Goal: Answer question/provide support: Share knowledge or assist other users

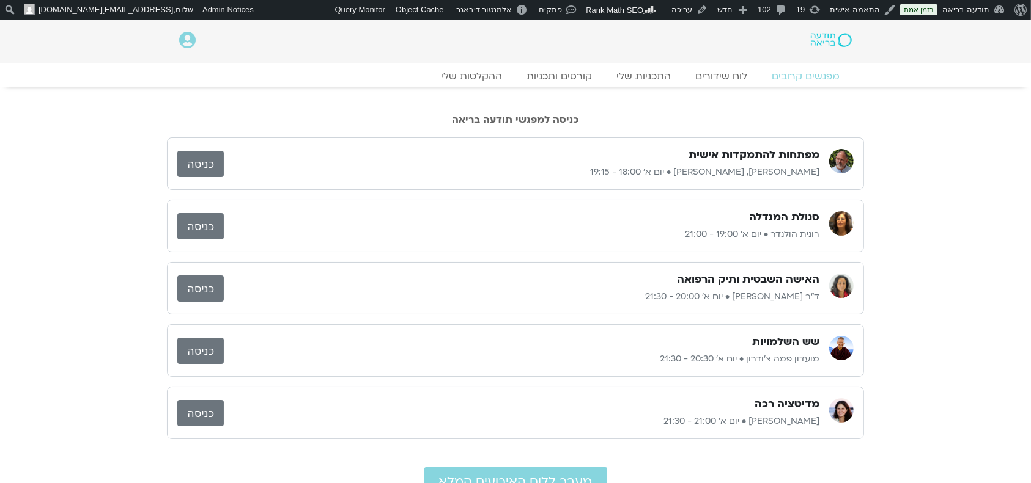
click at [202, 158] on link "כניסה" at bounding box center [200, 164] width 46 height 26
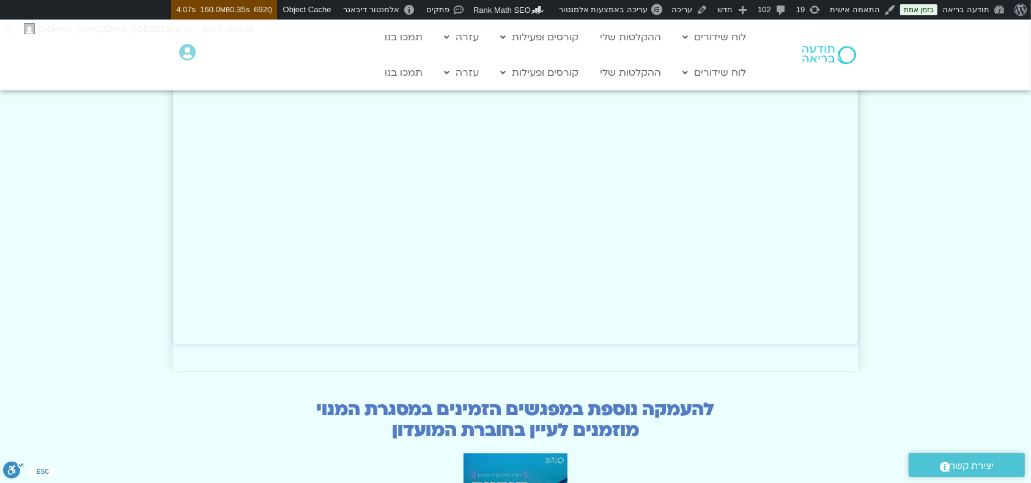
scroll to position [2771, 0]
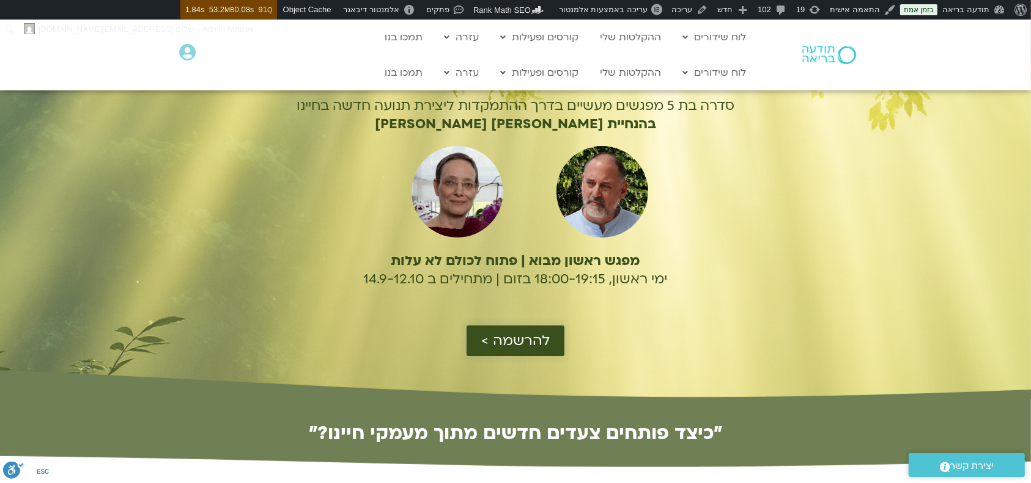
scroll to position [163, 0]
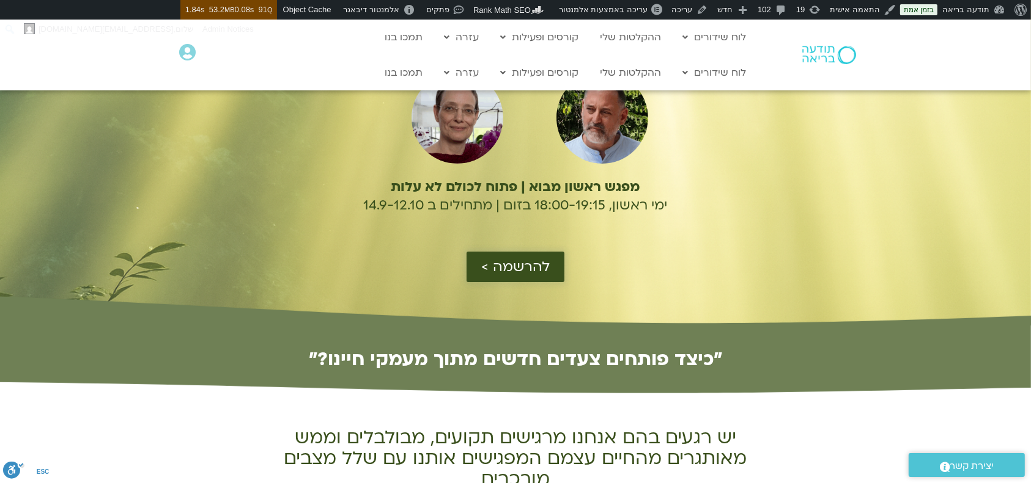
click at [529, 271] on span "להרשמה >" at bounding box center [515, 267] width 68 height 16
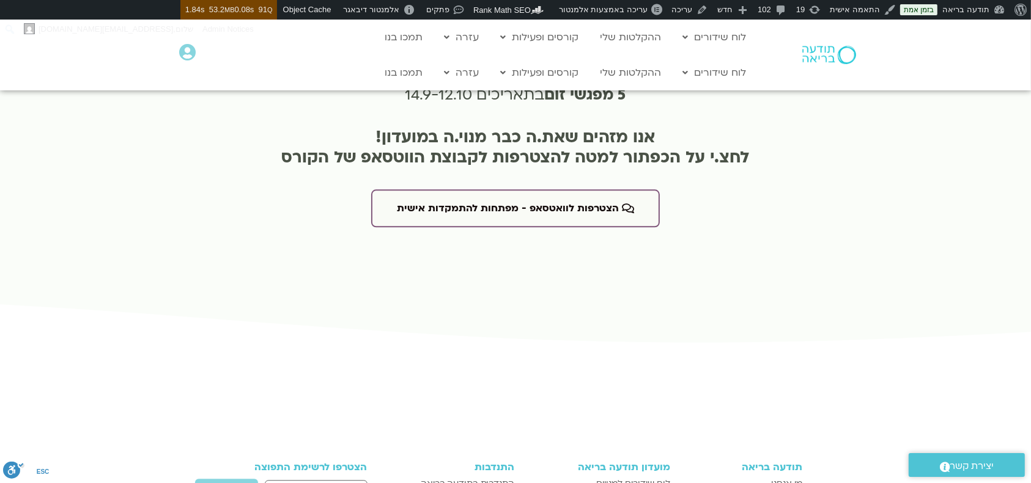
scroll to position [3038, 0]
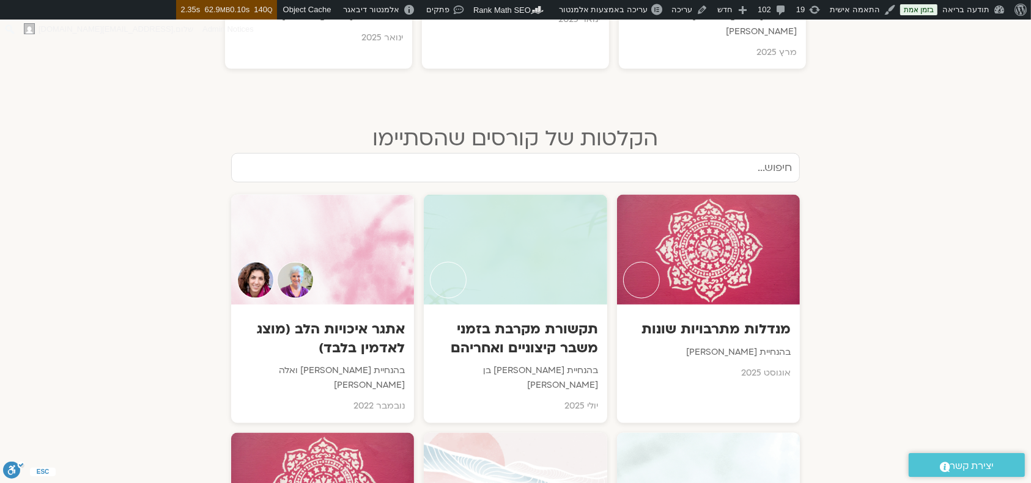
scroll to position [1467, 0]
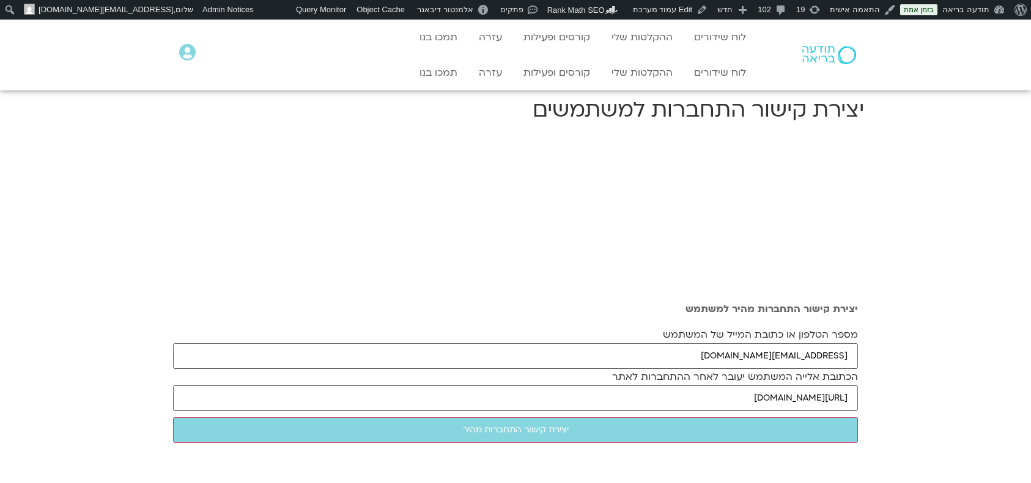
click at [787, 419] on input "יצירת קישור התחברות מהיר" at bounding box center [515, 430] width 685 height 26
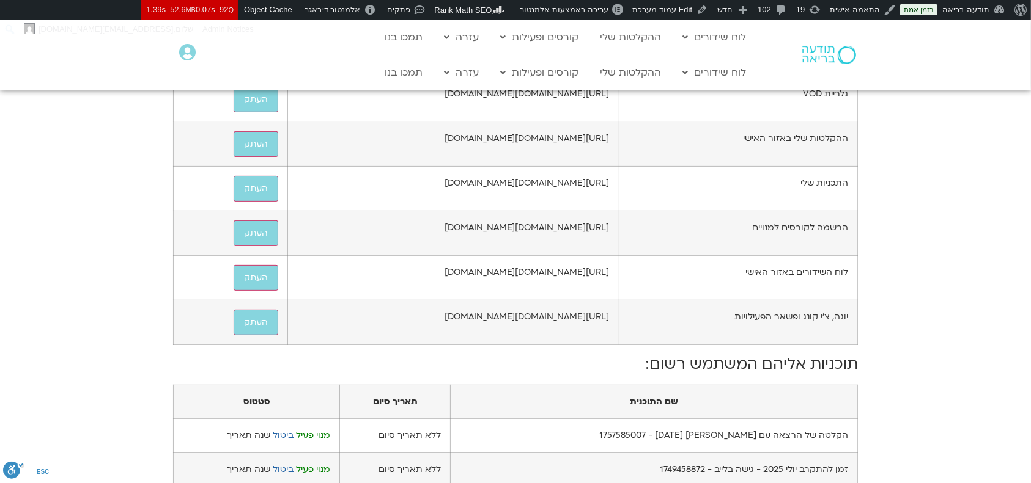
scroll to position [326, 0]
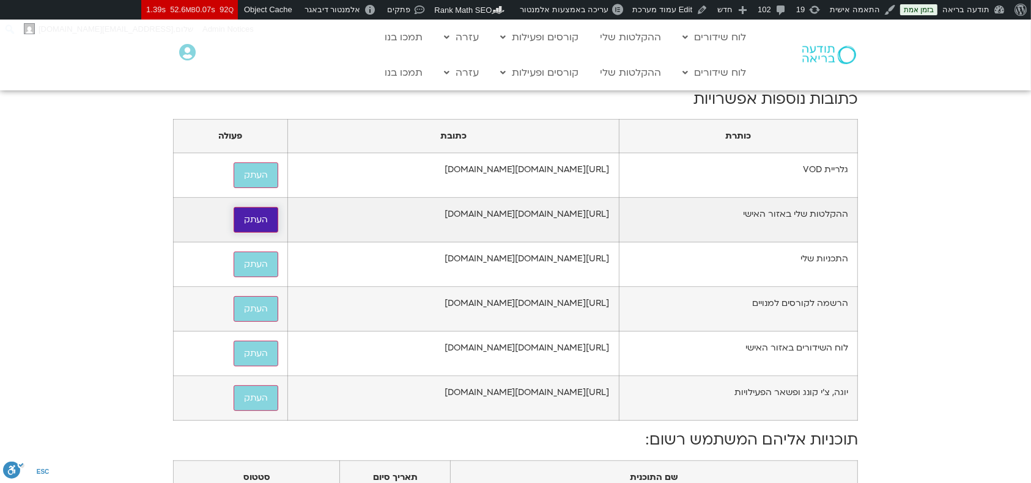
click at [233, 233] on button "העתק" at bounding box center [255, 220] width 45 height 26
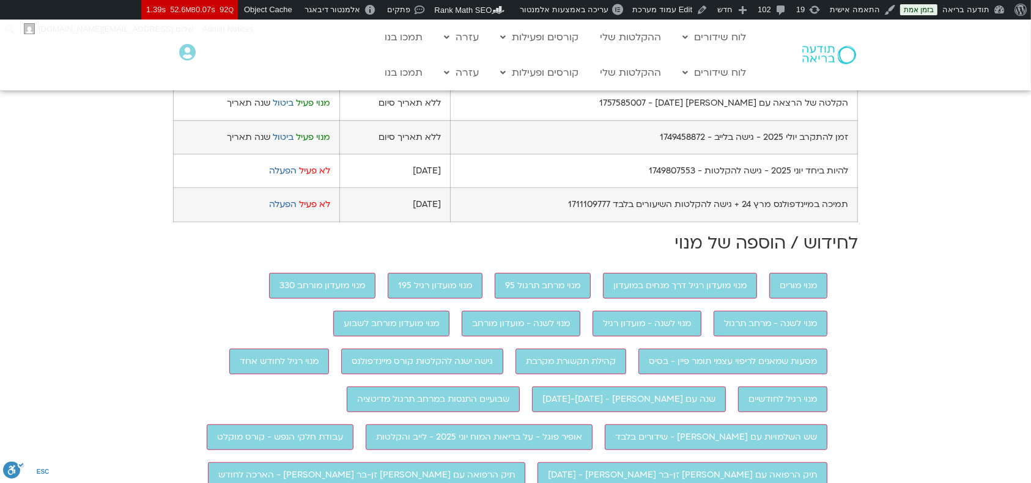
scroll to position [570, 0]
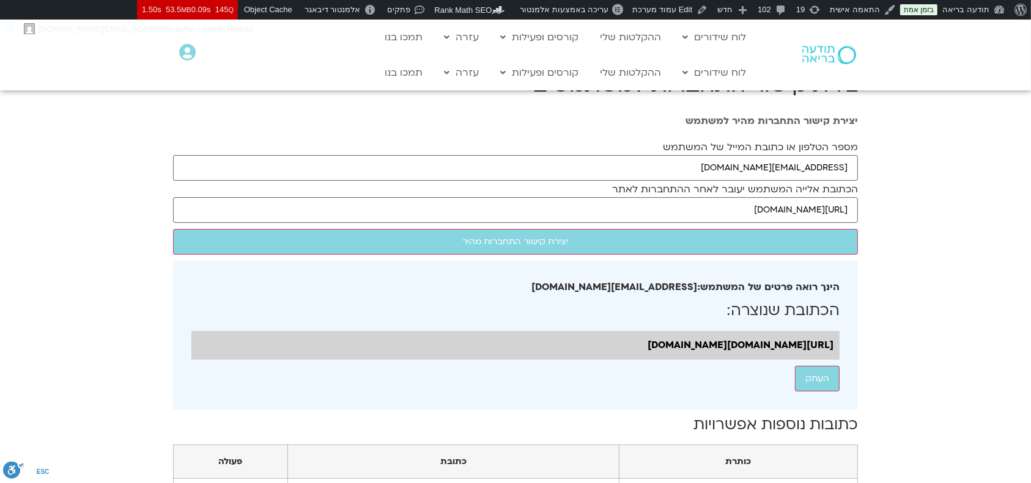
scroll to position [815, 0]
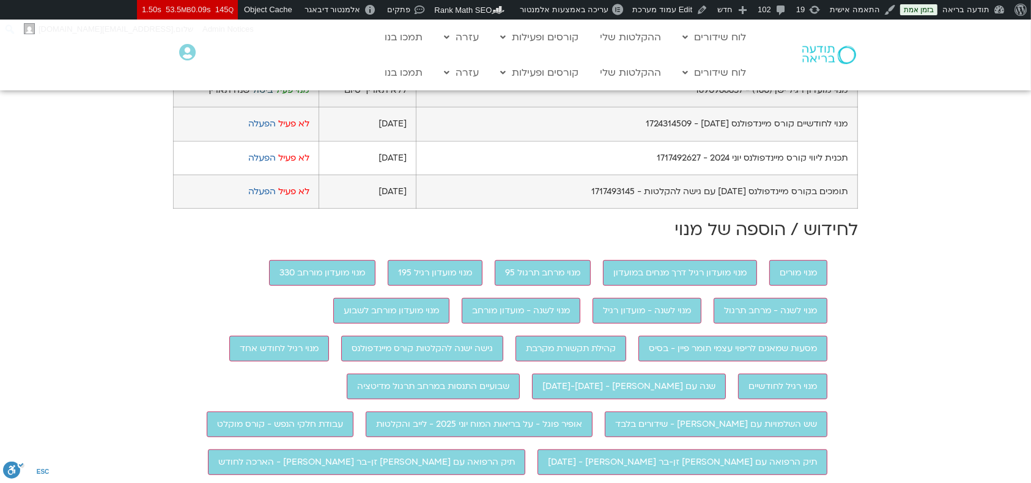
click at [273, 96] on link "ביטול" at bounding box center [262, 90] width 21 height 12
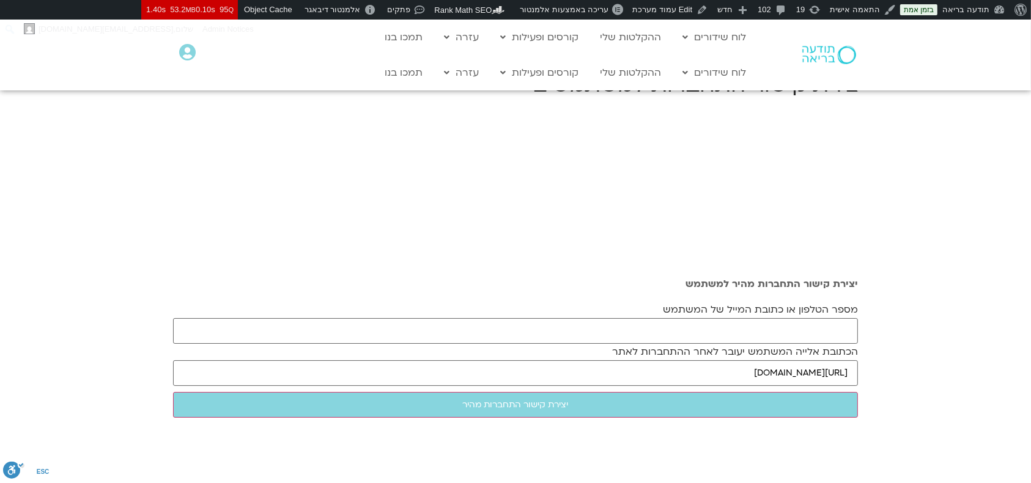
click at [832, 323] on input "מספר הטלפון או כתובת המייל של המשתמש" at bounding box center [515, 331] width 685 height 26
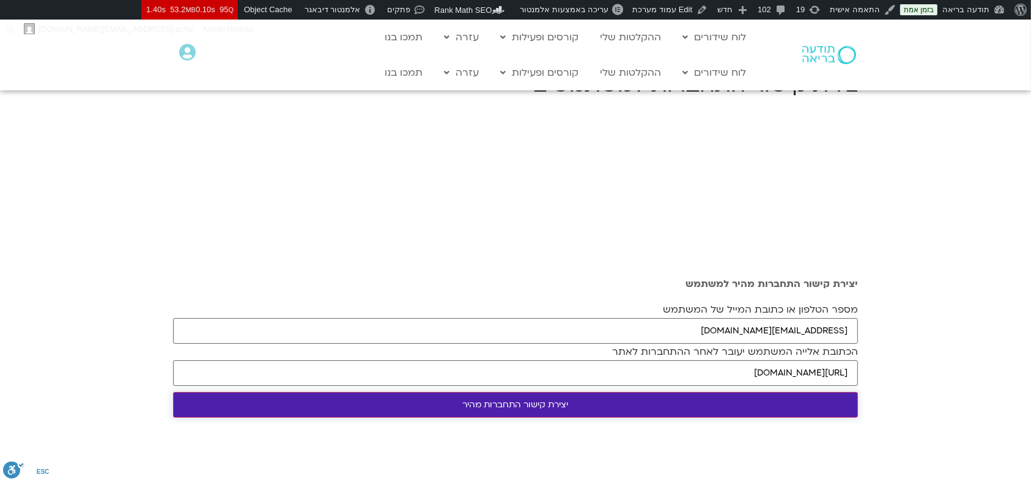
type input "avyoga1@gmail.com"
click at [758, 396] on input "יצירת קישור התחברות מהיר" at bounding box center [515, 405] width 685 height 26
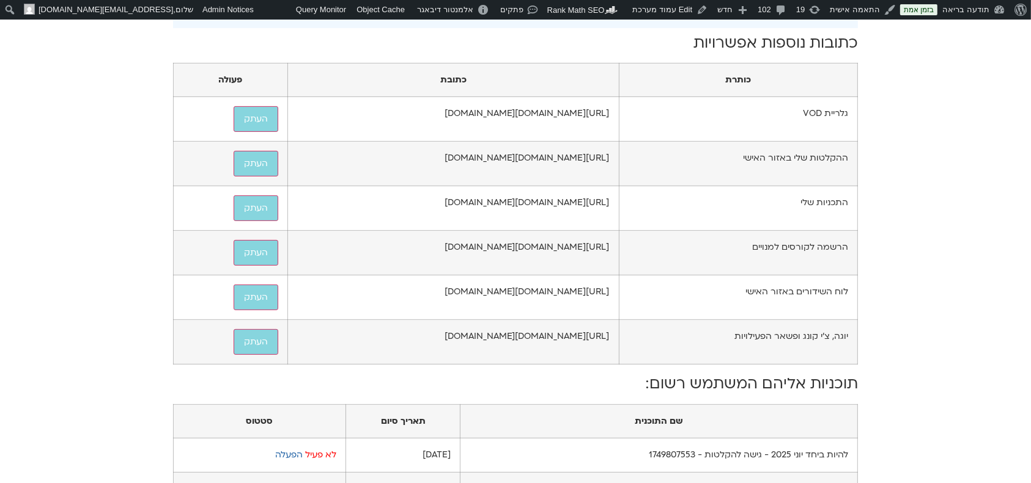
scroll to position [807, 0]
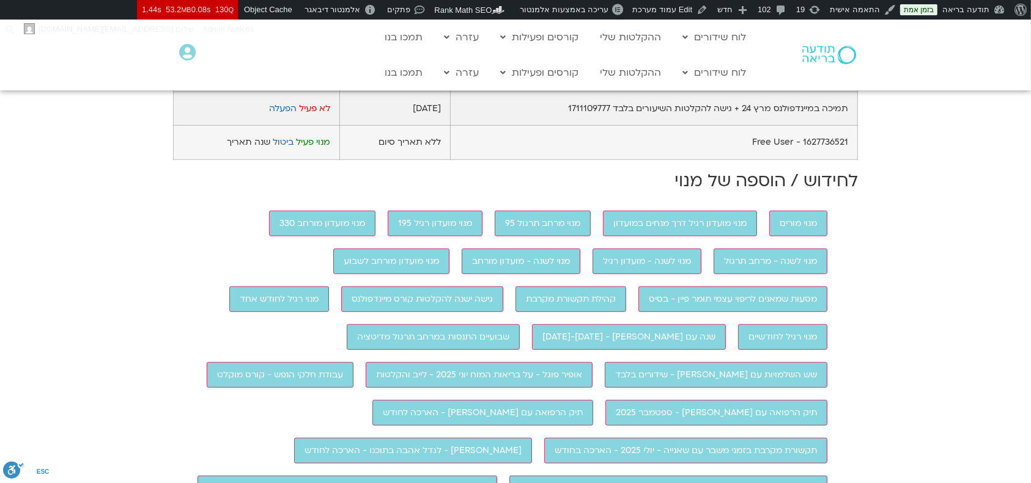
scroll to position [815, 0]
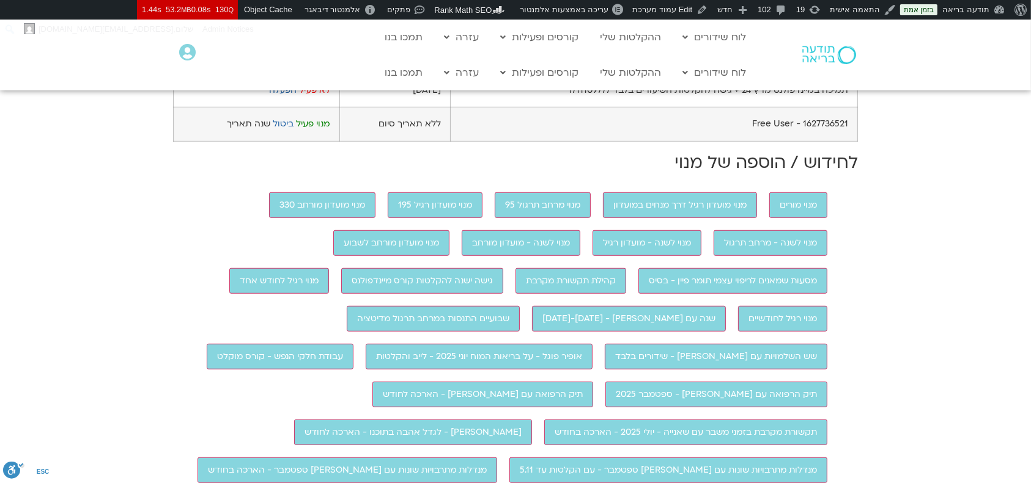
click at [280, 28] on link "ביטול" at bounding box center [283, 23] width 21 height 12
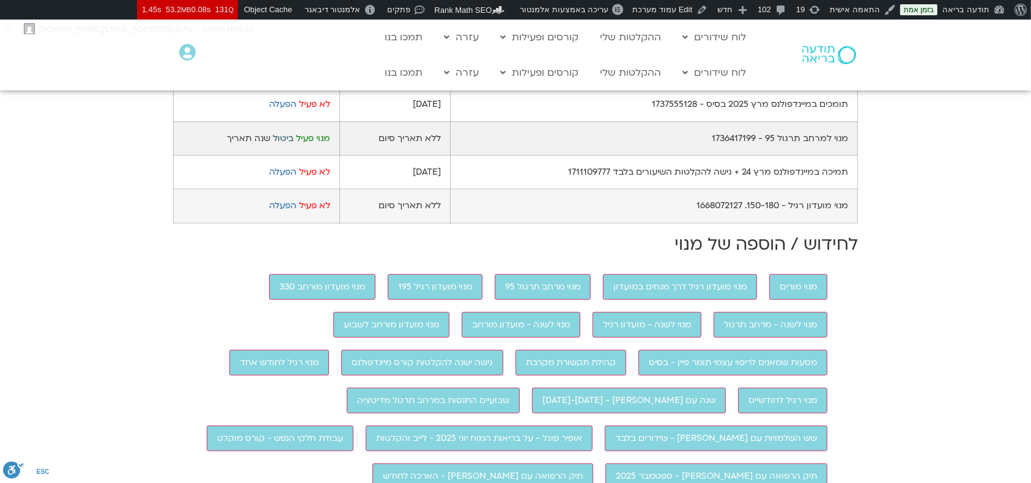
scroll to position [733, 0]
click at [281, 144] on link "ביטול" at bounding box center [283, 138] width 21 height 12
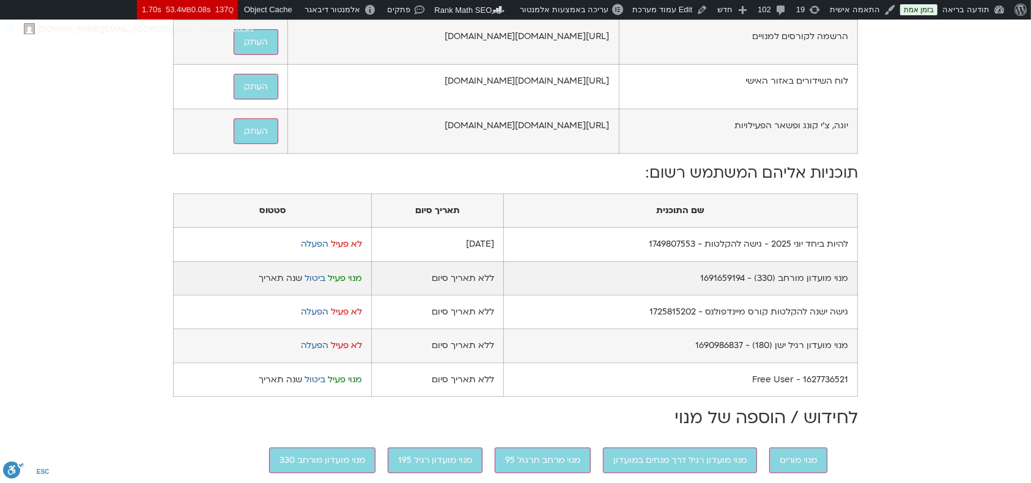
scroll to position [733, 0]
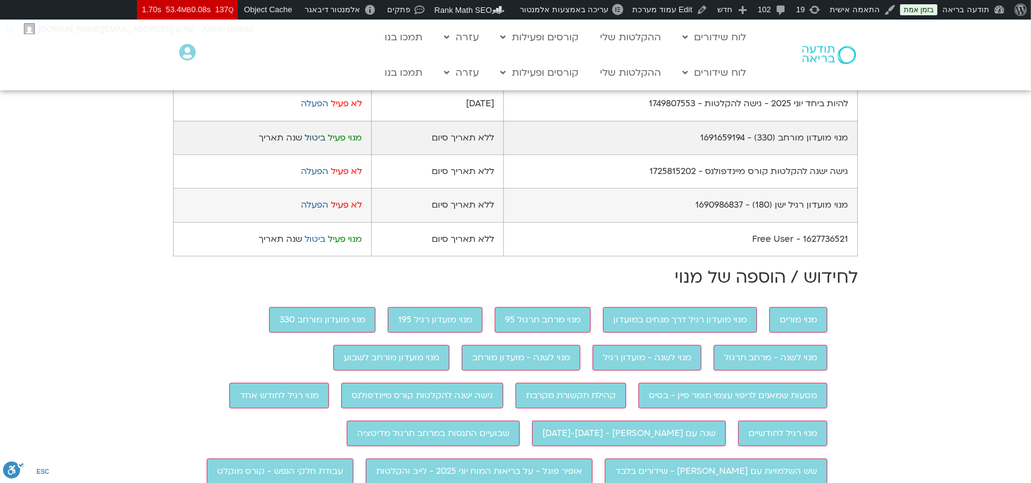
click at [313, 144] on link "ביטול" at bounding box center [314, 138] width 21 height 12
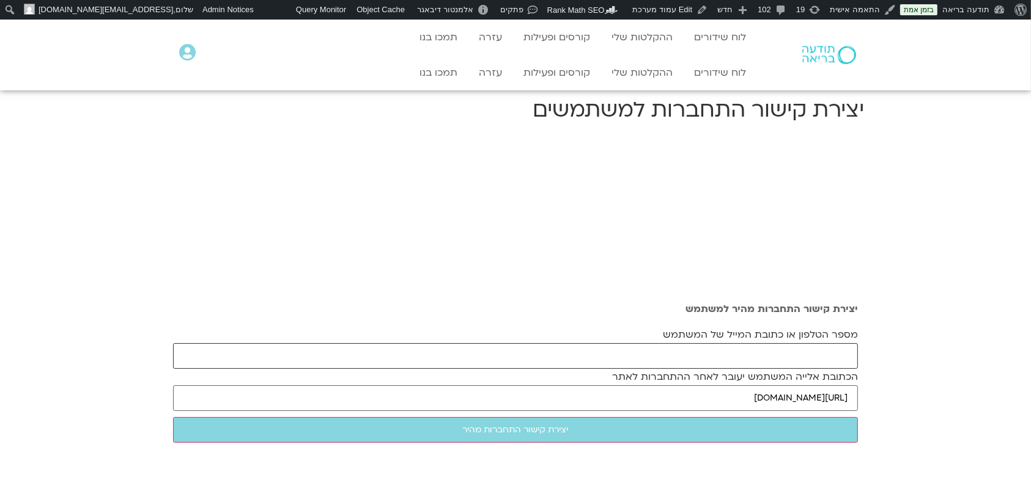
click at [837, 358] on input "מספר הטלפון או כתובת המייל של המשתמש" at bounding box center [515, 357] width 685 height 26
paste input "[EMAIL_ADDRESS][DOMAIN_NAME]"
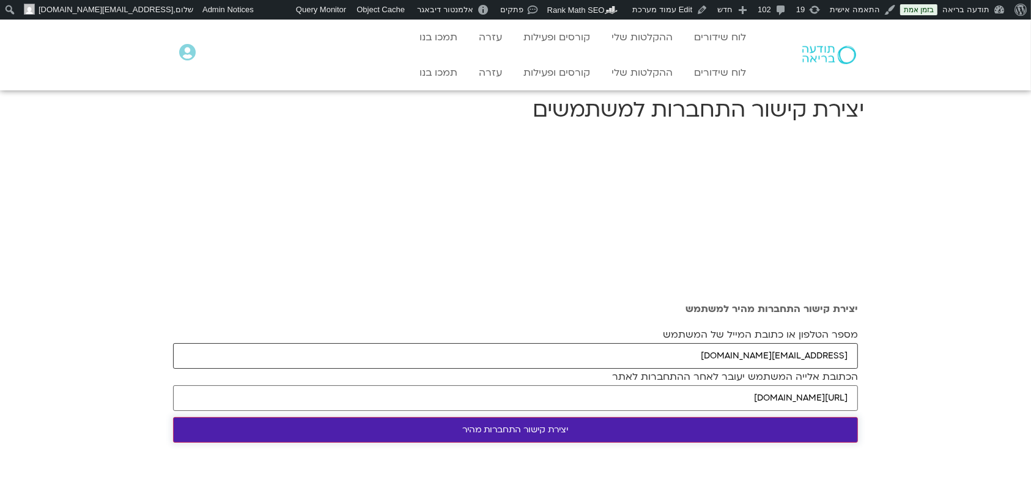
type input "[EMAIL_ADDRESS][DOMAIN_NAME]"
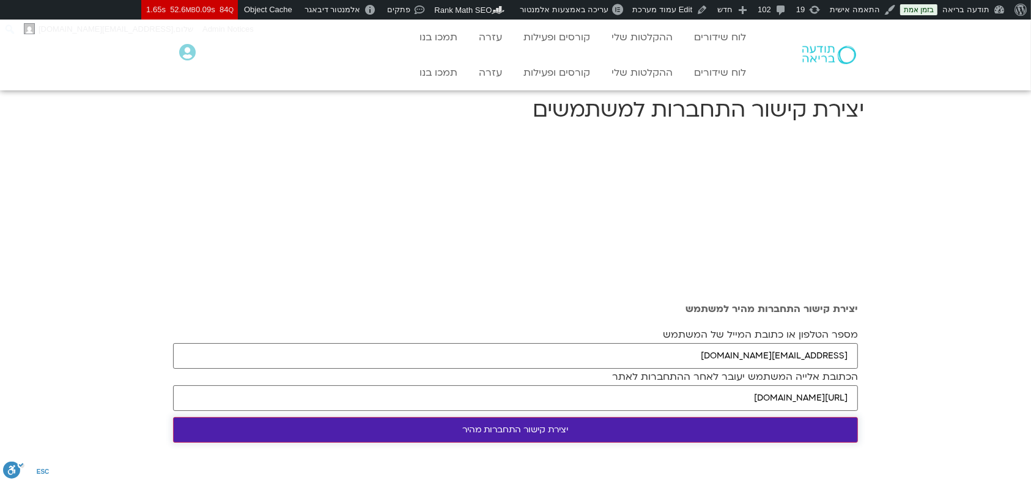
click at [793, 433] on input "יצירת קישור התחברות מהיר" at bounding box center [515, 430] width 685 height 26
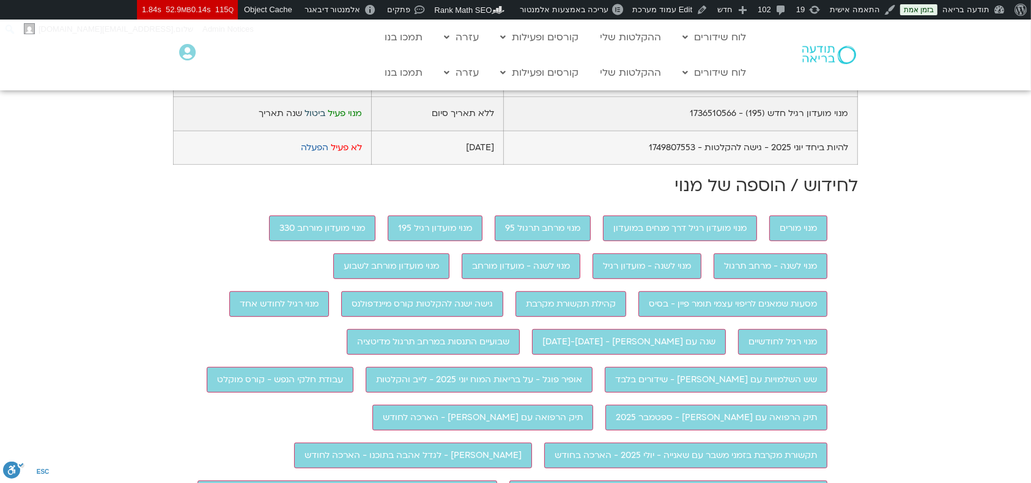
scroll to position [733, 0]
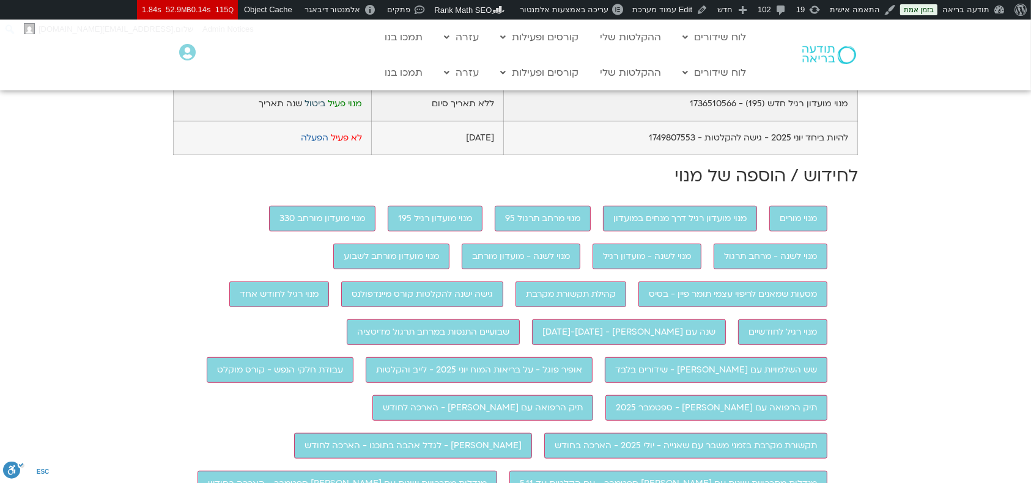
click at [318, 109] on link "ביטול" at bounding box center [314, 104] width 21 height 12
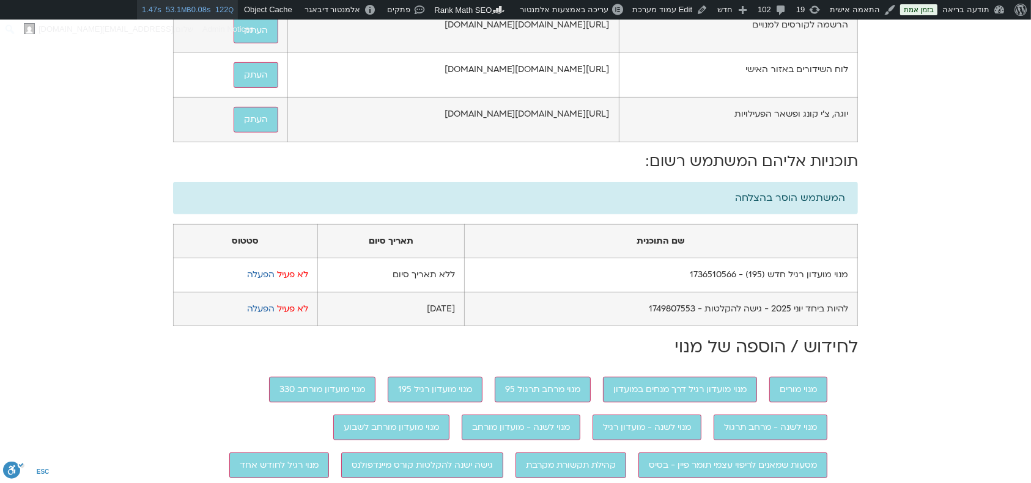
scroll to position [652, 0]
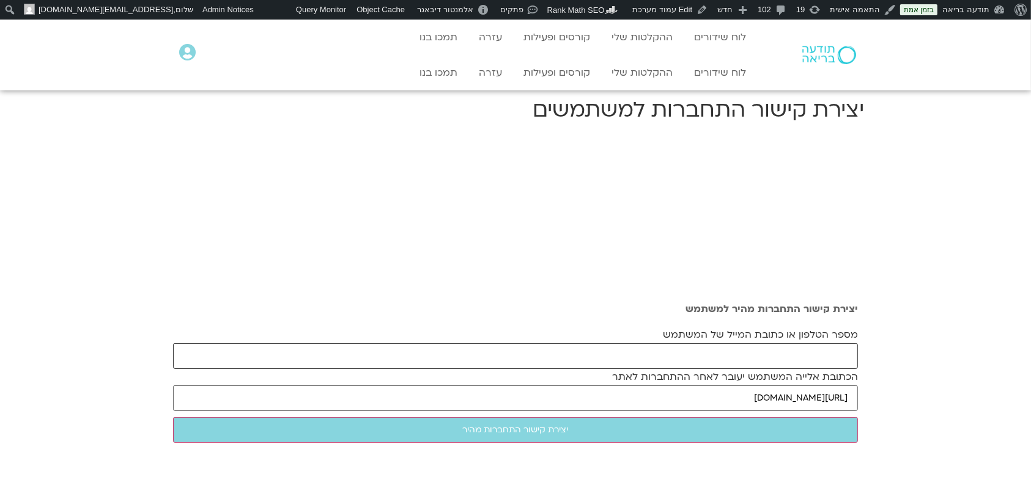
drag, startPoint x: 786, startPoint y: 354, endPoint x: 749, endPoint y: 408, distance: 65.9
click at [786, 354] on input "מספר הטלפון או כתובת המייל של המשתמש" at bounding box center [515, 357] width 685 height 26
paste input "[EMAIL_ADDRESS][DOMAIN_NAME]"
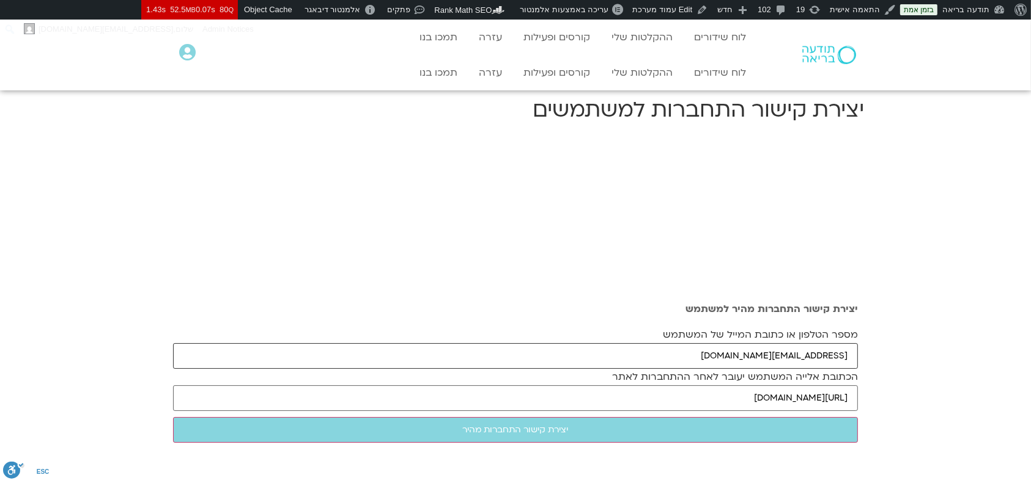
type input "[EMAIL_ADDRESS][DOMAIN_NAME]"
click at [748, 422] on div "מספר הטלפון או כתובת המייל של המשתמש tali.wellness@gmail.com הכתובת אלייה המשתמ…" at bounding box center [515, 388] width 685 height 122
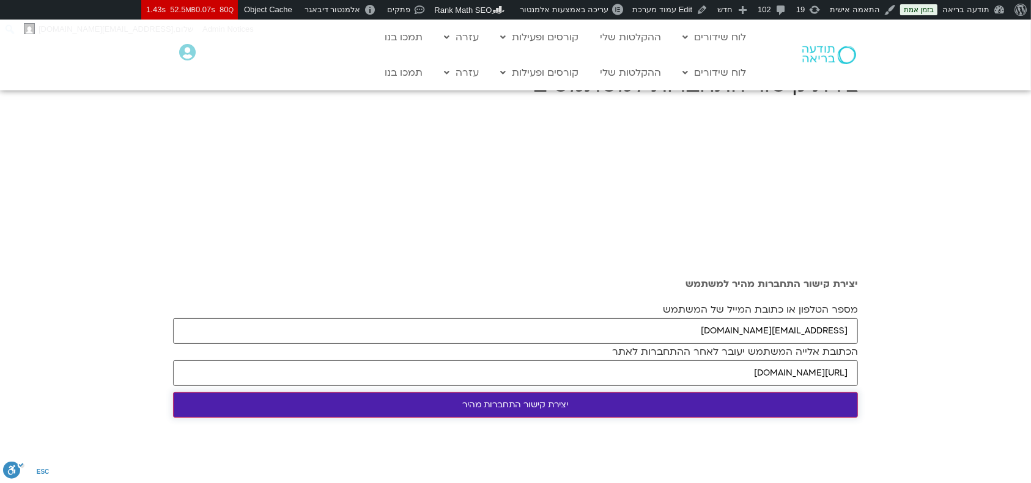
click at [744, 407] on input "יצירת קישור התחברות מהיר" at bounding box center [515, 405] width 685 height 26
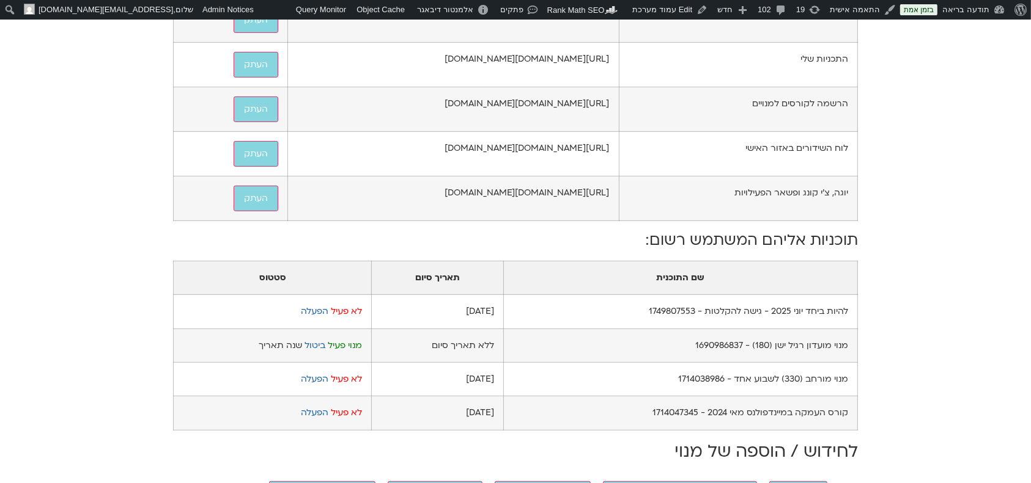
scroll to position [652, 0]
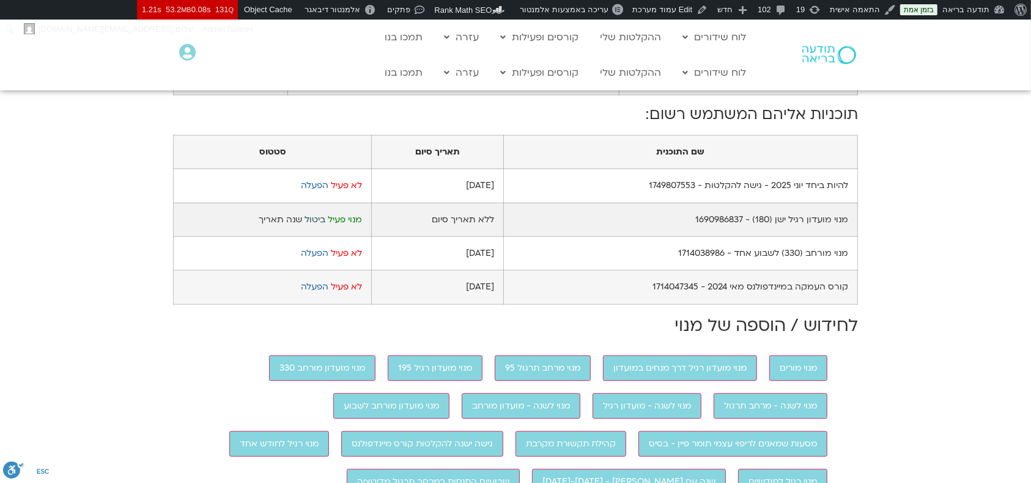
click at [314, 226] on link "ביטול" at bounding box center [314, 220] width 21 height 12
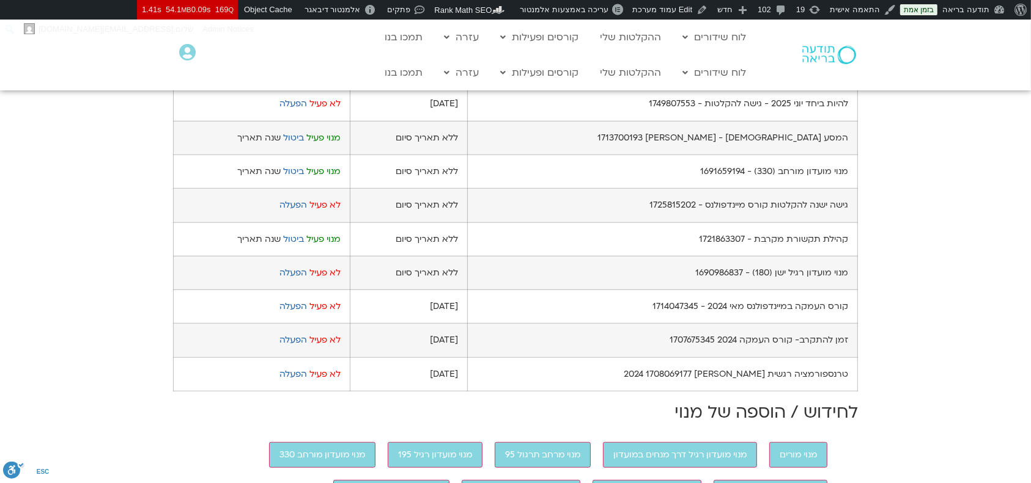
scroll to position [815, 0]
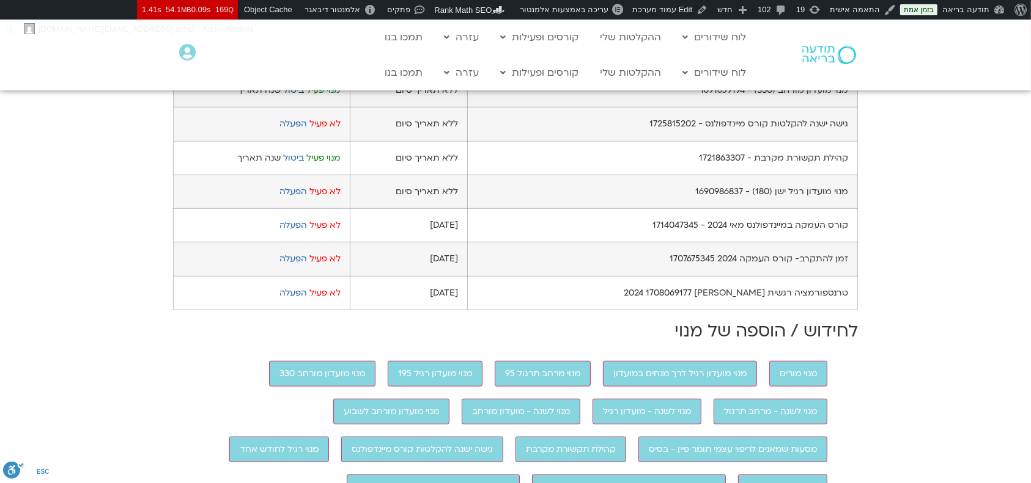
click at [304, 96] on link "ביטול" at bounding box center [293, 90] width 21 height 12
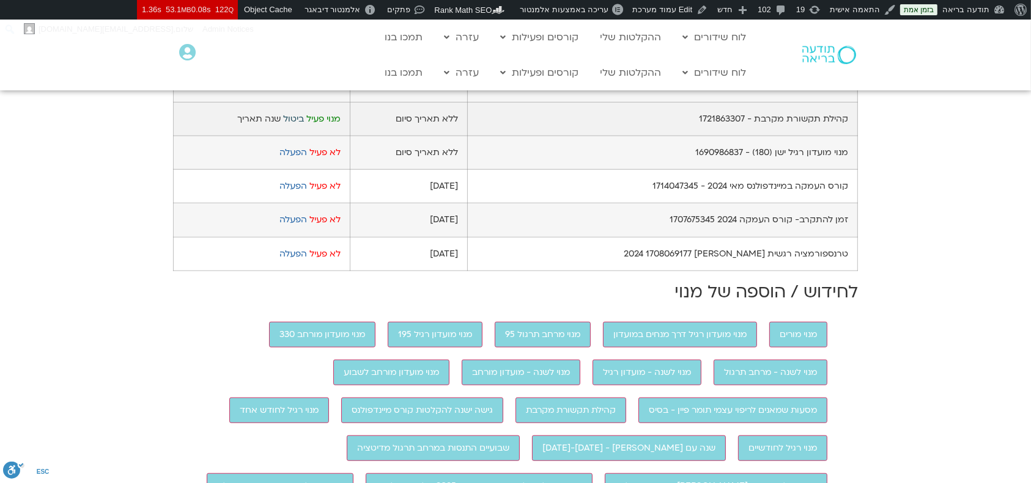
click at [304, 125] on link "ביטול" at bounding box center [293, 119] width 21 height 12
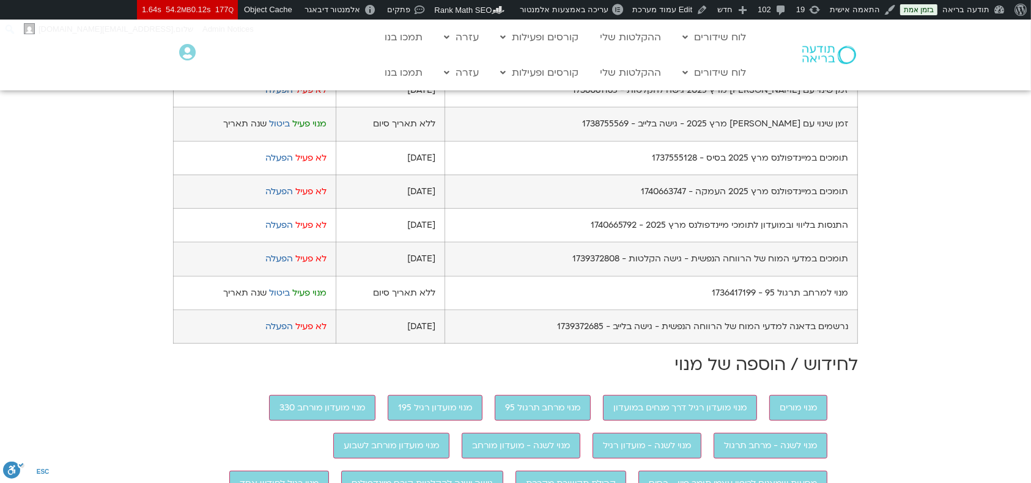
scroll to position [896, 0]
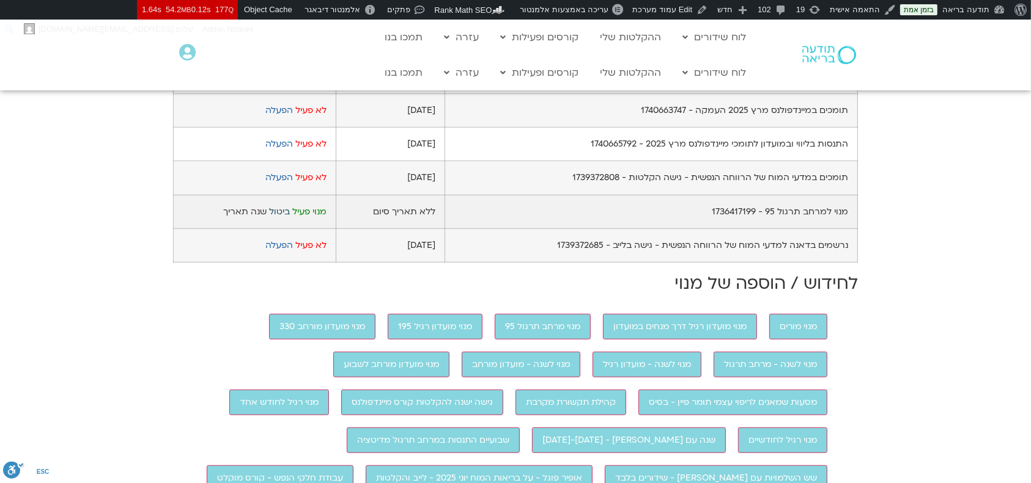
click at [275, 218] on link "ביטול" at bounding box center [279, 212] width 21 height 12
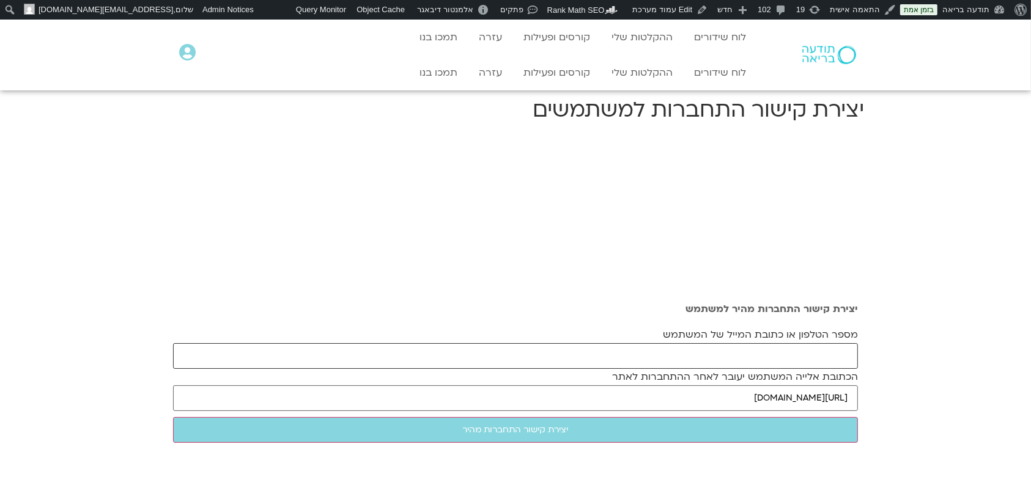
click at [824, 345] on input "מספר הטלפון או כתובת המייל של המשתמש" at bounding box center [515, 357] width 685 height 26
paste input "[EMAIL_ADDRESS][DOMAIN_NAME]"
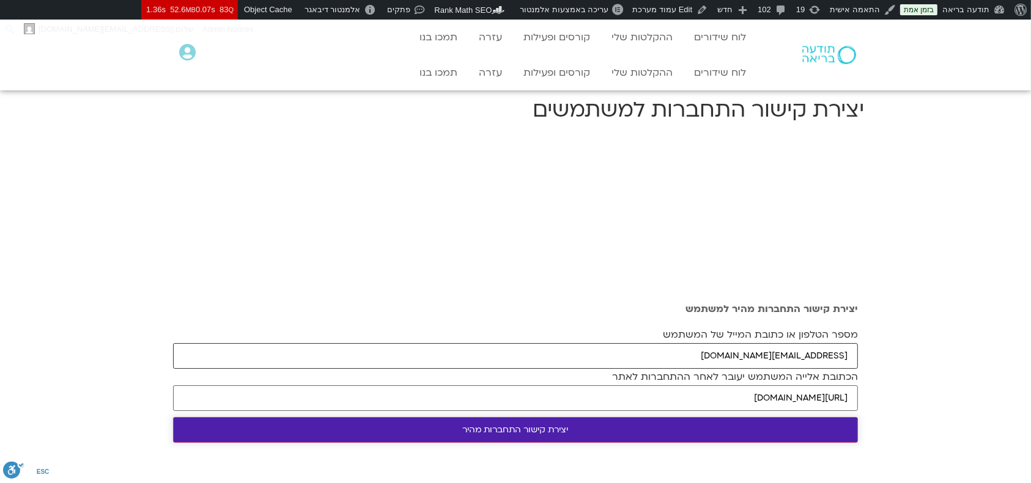
type input "ayeletofer64@gmail.com"
click at [746, 426] on input "יצירת קישור התחברות מהיר" at bounding box center [515, 430] width 685 height 26
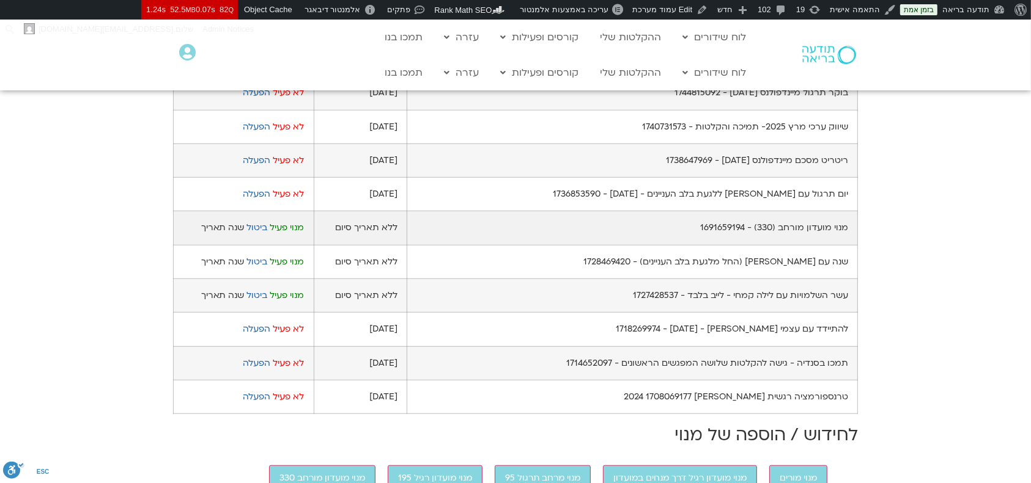
scroll to position [897, 0]
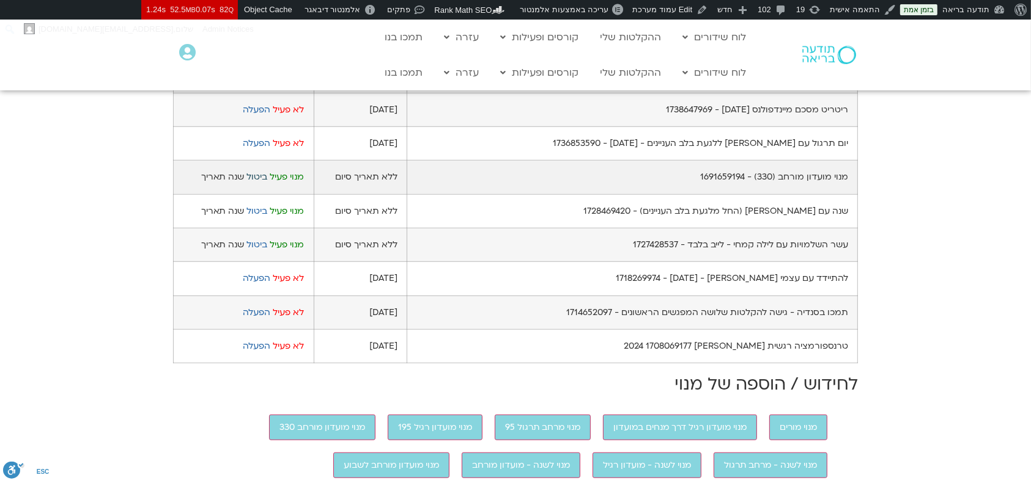
click at [268, 183] on link "ביטול" at bounding box center [257, 177] width 21 height 12
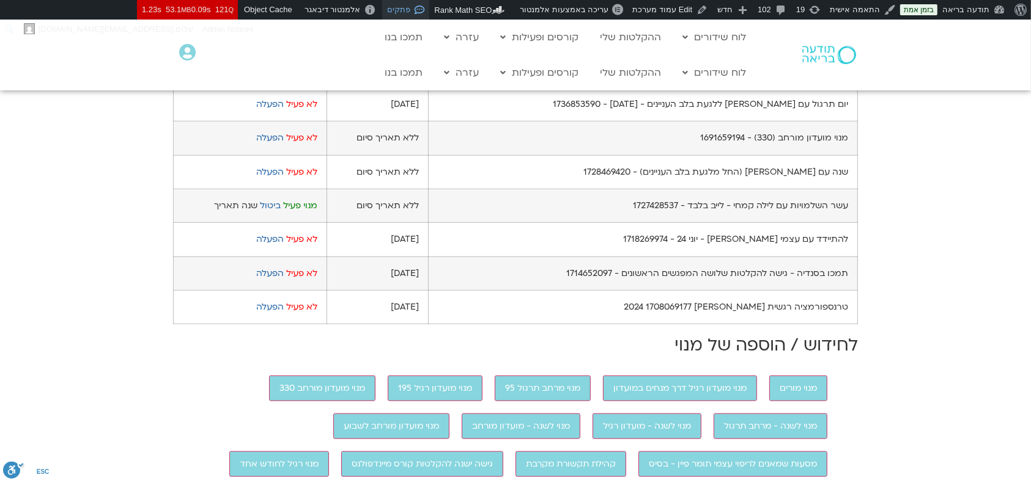
scroll to position [652, 0]
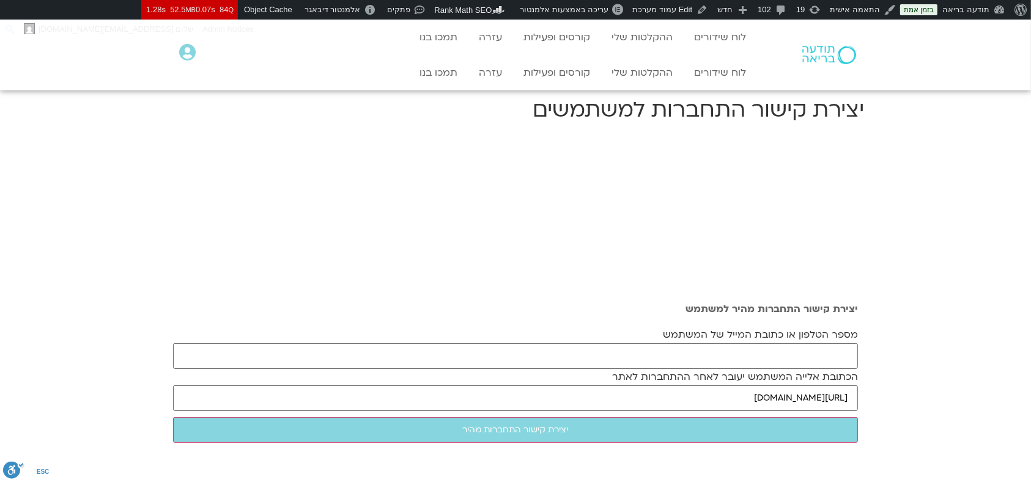
click at [663, 341] on label "הכתובת אלייה המשתמש יעובר לאחר ההתחברות לאתר" at bounding box center [735, 377] width 246 height 11
click at [663, 341] on input "[URL][DOMAIN_NAME]" at bounding box center [515, 399] width 685 height 26
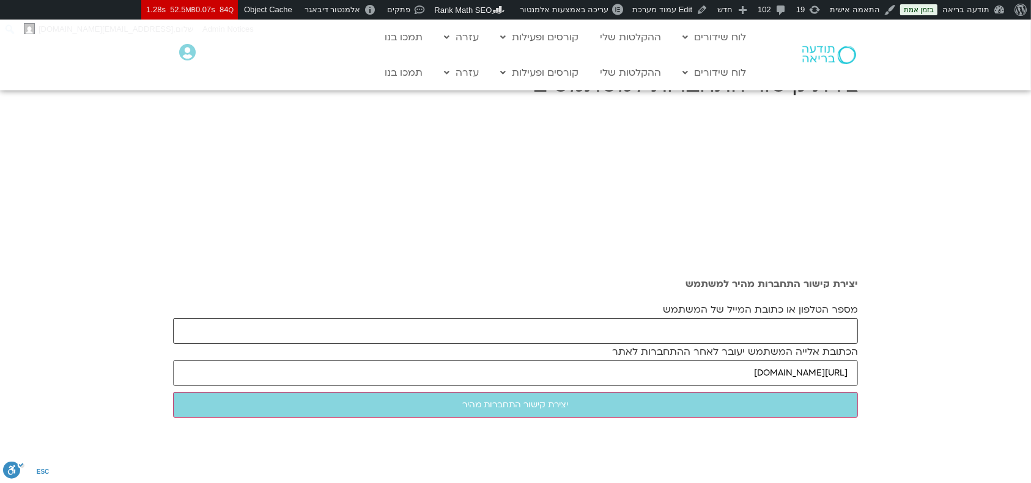
click at [666, 335] on input "מספר הטלפון או כתובת המייל של המשתמש" at bounding box center [515, 331] width 685 height 26
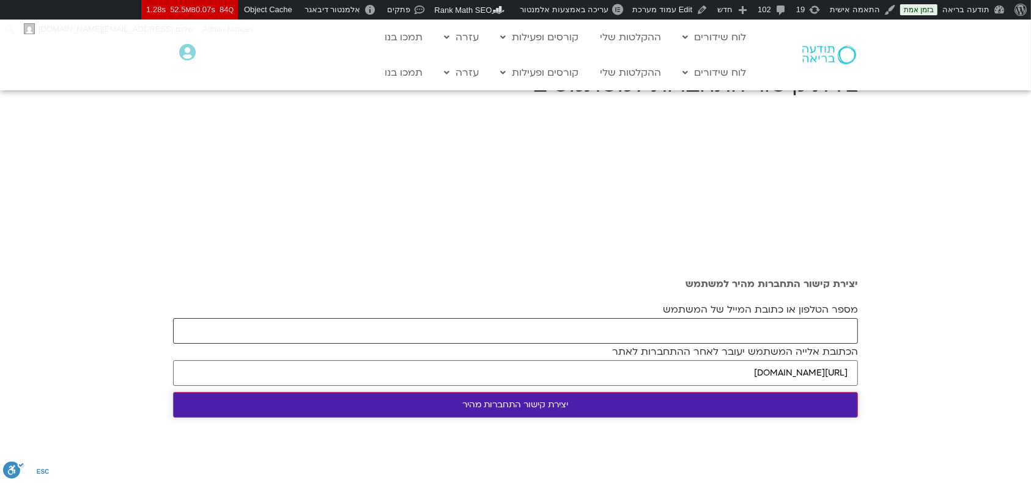
paste input "[EMAIL_ADDRESS][DOMAIN_NAME]"
type input "[EMAIL_ADDRESS][DOMAIN_NAME]"
click at [588, 341] on input "יצירת קישור התחברות מהיר" at bounding box center [515, 405] width 685 height 26
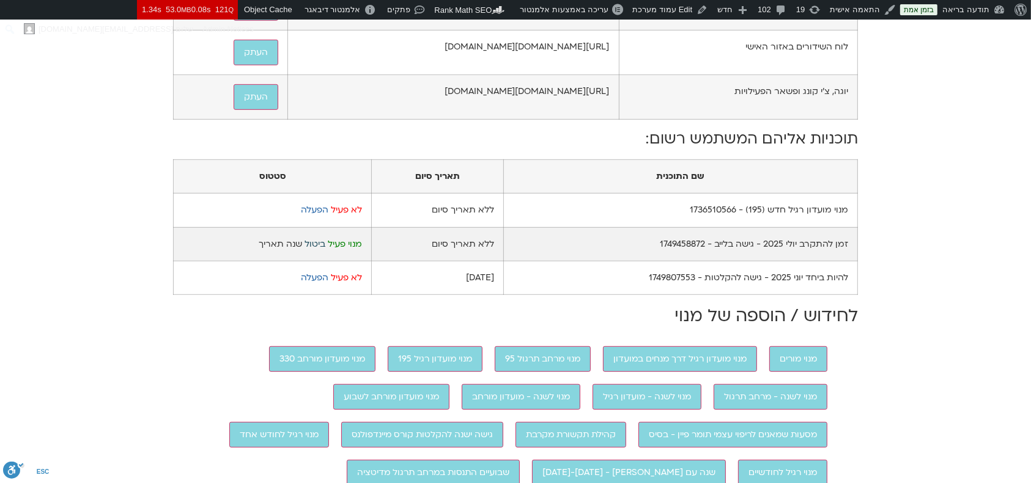
click at [318, 250] on link "ביטול" at bounding box center [314, 244] width 21 height 12
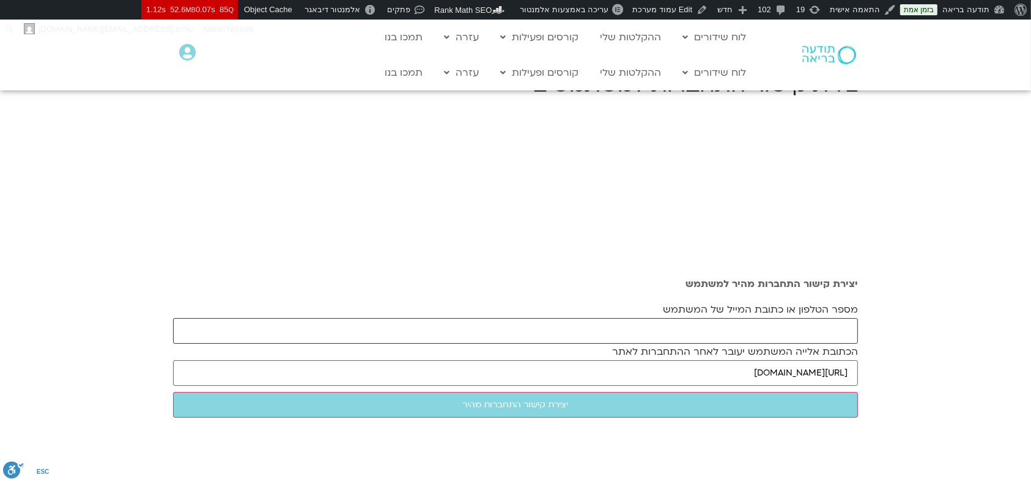
click at [448, 322] on input "מספר הטלפון או כתובת המייל של המשתמש" at bounding box center [515, 331] width 685 height 26
paste input "tsviae@013.net"
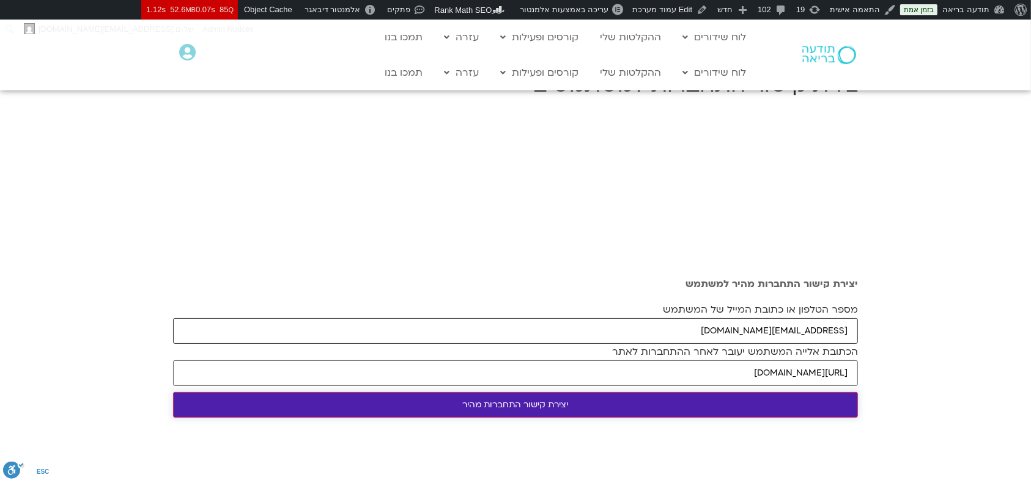
type input "tsviae@013.net"
click at [463, 400] on input "יצירת קישור התחברות מהיר" at bounding box center [515, 405] width 685 height 26
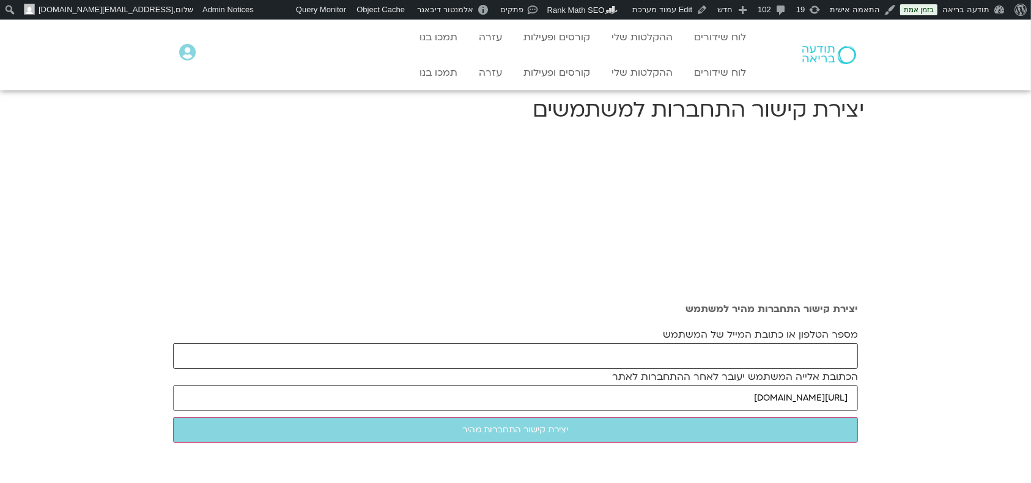
click at [792, 356] on input "מספר הטלפון או כתובת המייל של המשתמש" at bounding box center [515, 357] width 685 height 26
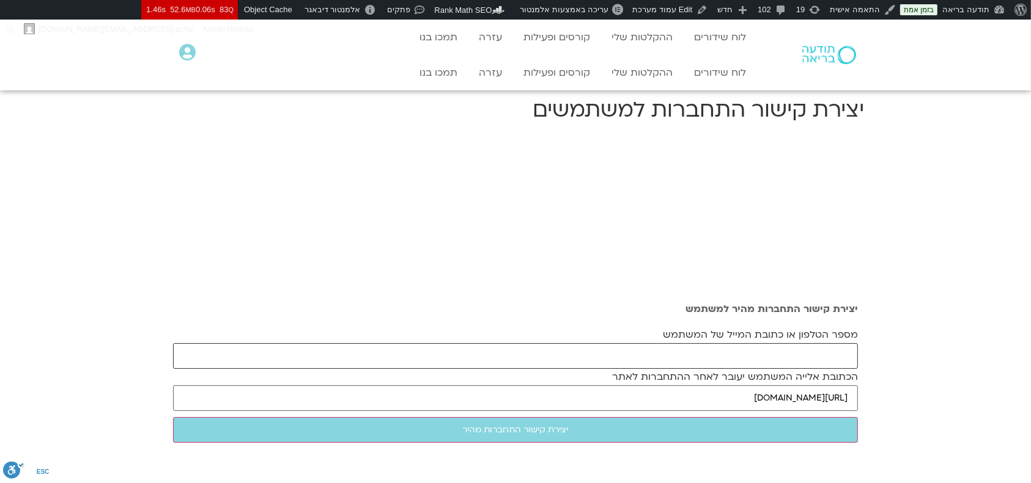
paste input "[EMAIL_ADDRESS][DOMAIN_NAME]"
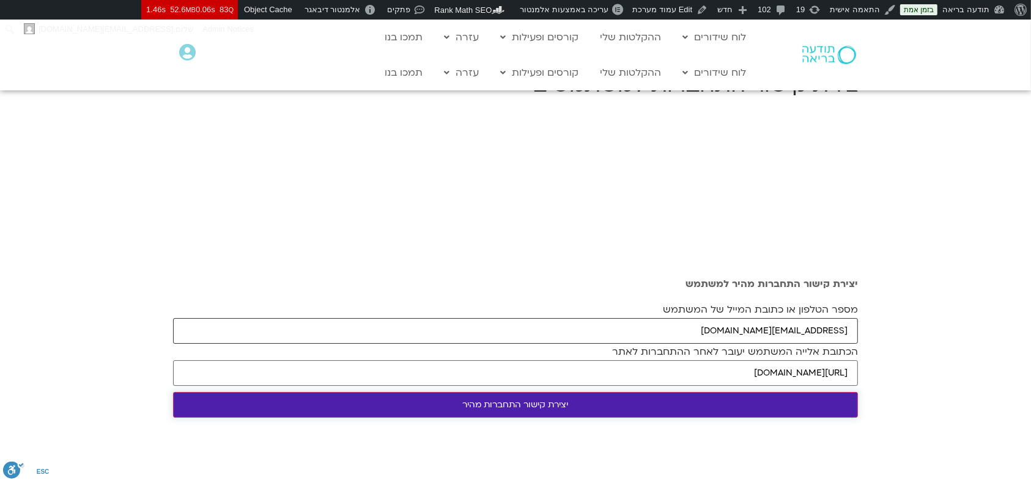
type input "rivkapress@gmail.com"
click at [639, 406] on input "יצירת קישור התחברות מהיר" at bounding box center [515, 405] width 685 height 26
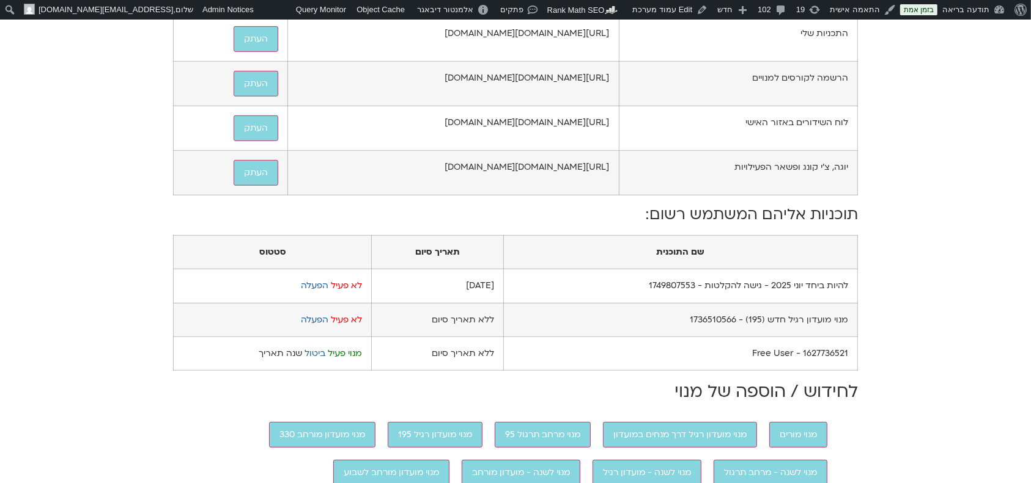
scroll to position [733, 0]
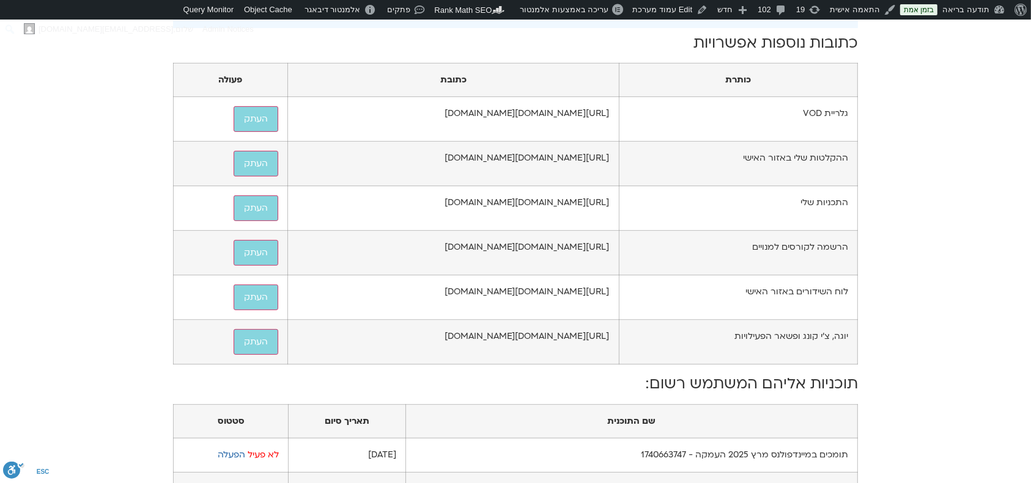
scroll to position [896, 0]
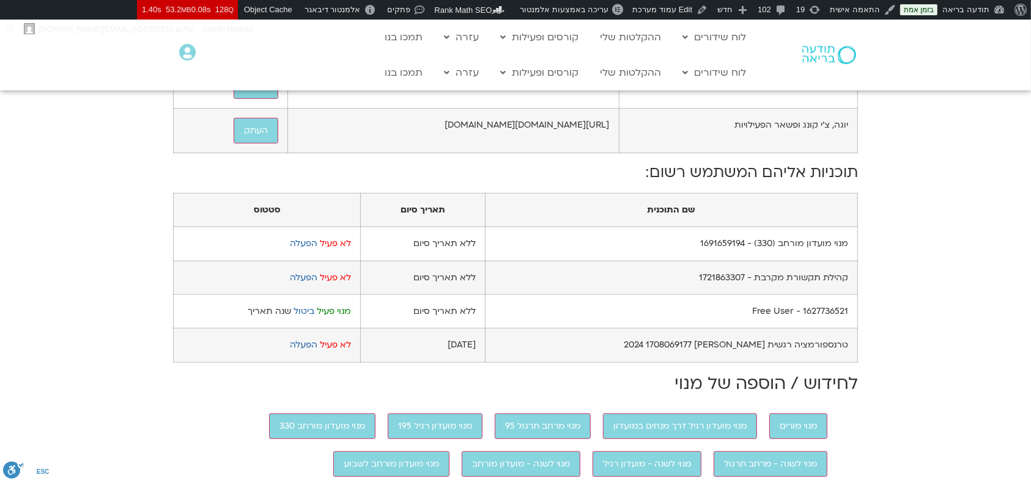
scroll to position [733, 0]
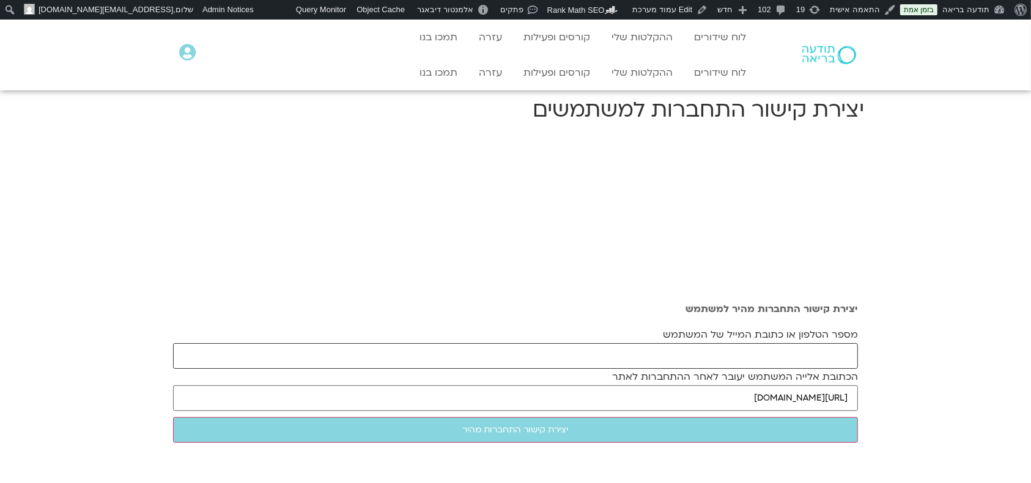
click at [707, 353] on input "מספר הטלפון או כתובת המייל של המשתמש" at bounding box center [515, 357] width 685 height 26
paste input "[EMAIL_ADDRESS][DOMAIN_NAME]"
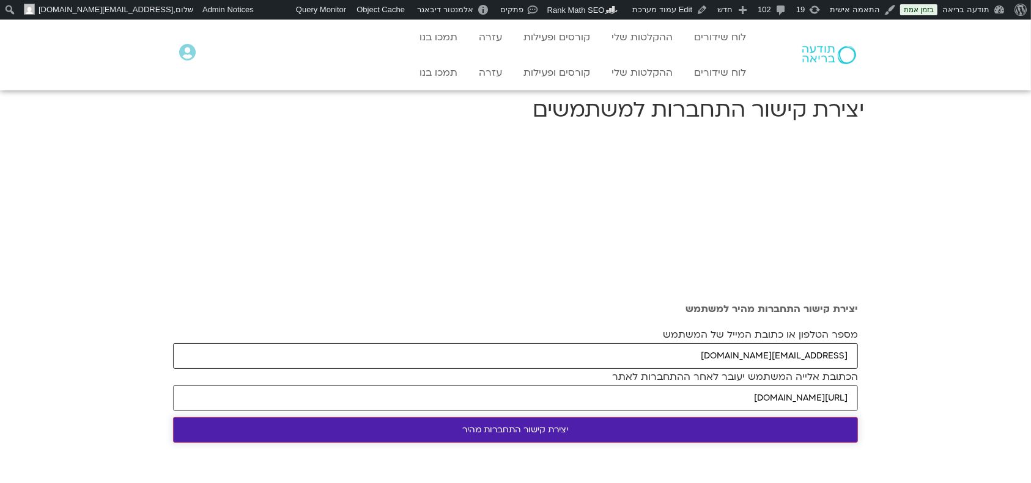
type input "[EMAIL_ADDRESS][DOMAIN_NAME]"
click at [649, 419] on input "יצירת קישור התחברות מהיר" at bounding box center [515, 430] width 685 height 26
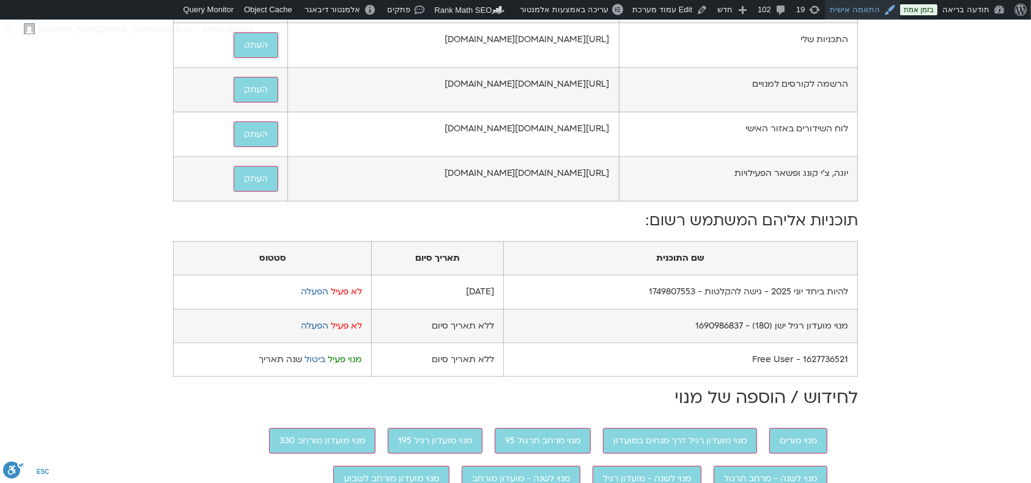
scroll to position [652, 0]
